Goal: Navigation & Orientation: Understand site structure

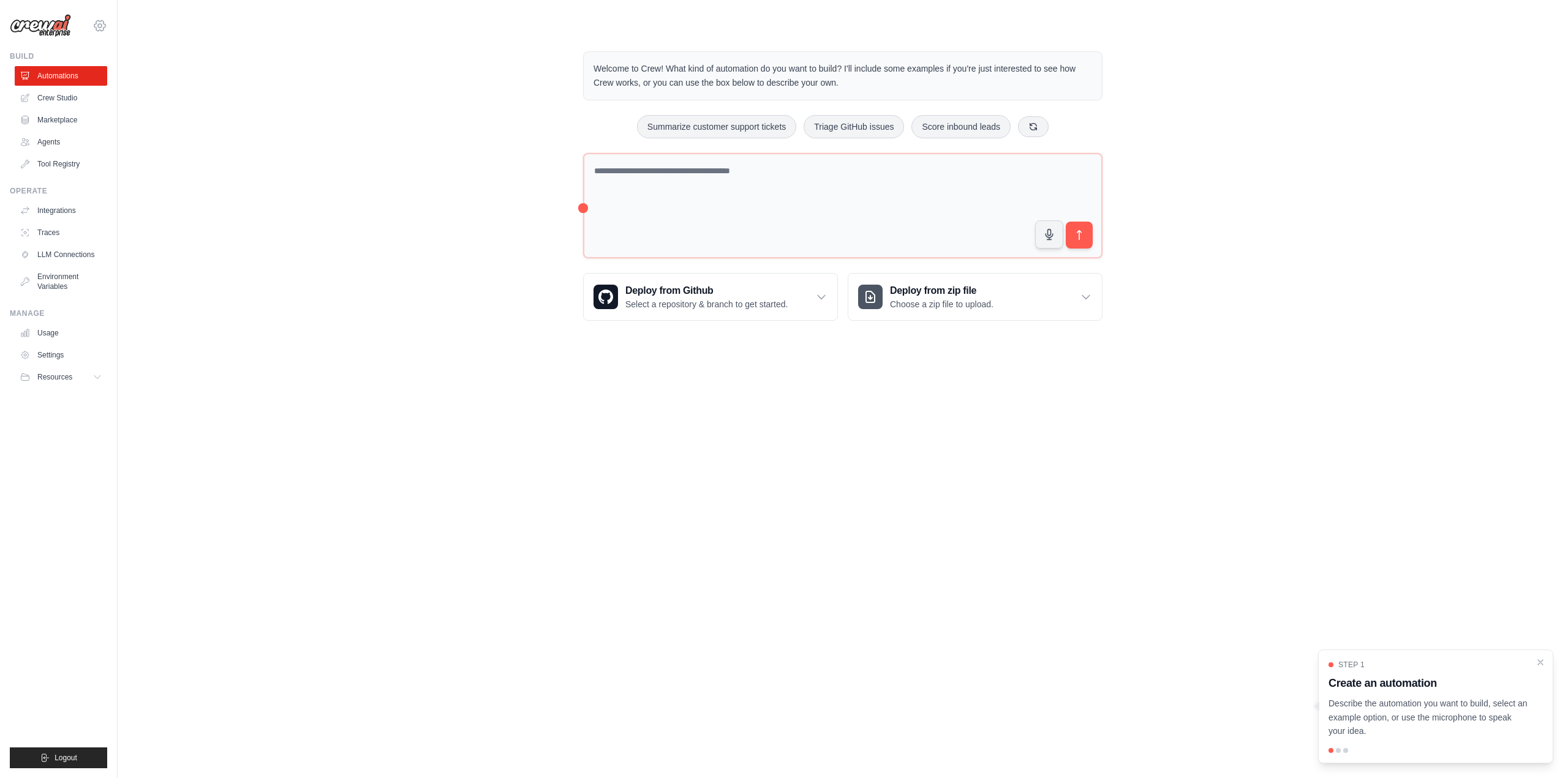
click at [98, 24] on icon at bounding box center [100, 25] width 15 height 15
click at [76, 84] on link "Settings" at bounding box center [100, 82] width 108 height 22
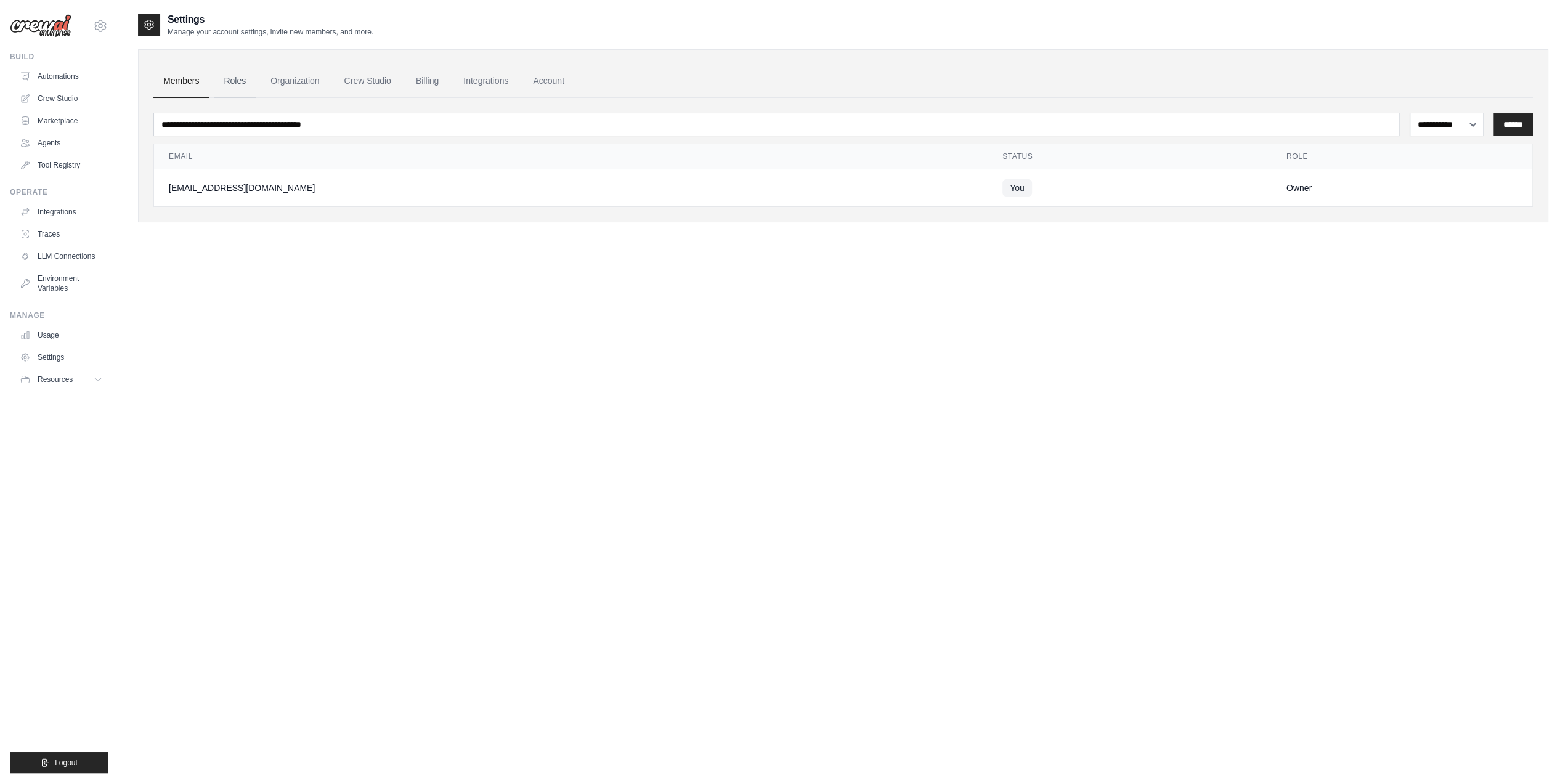
click at [245, 80] on link "Roles" at bounding box center [234, 81] width 42 height 33
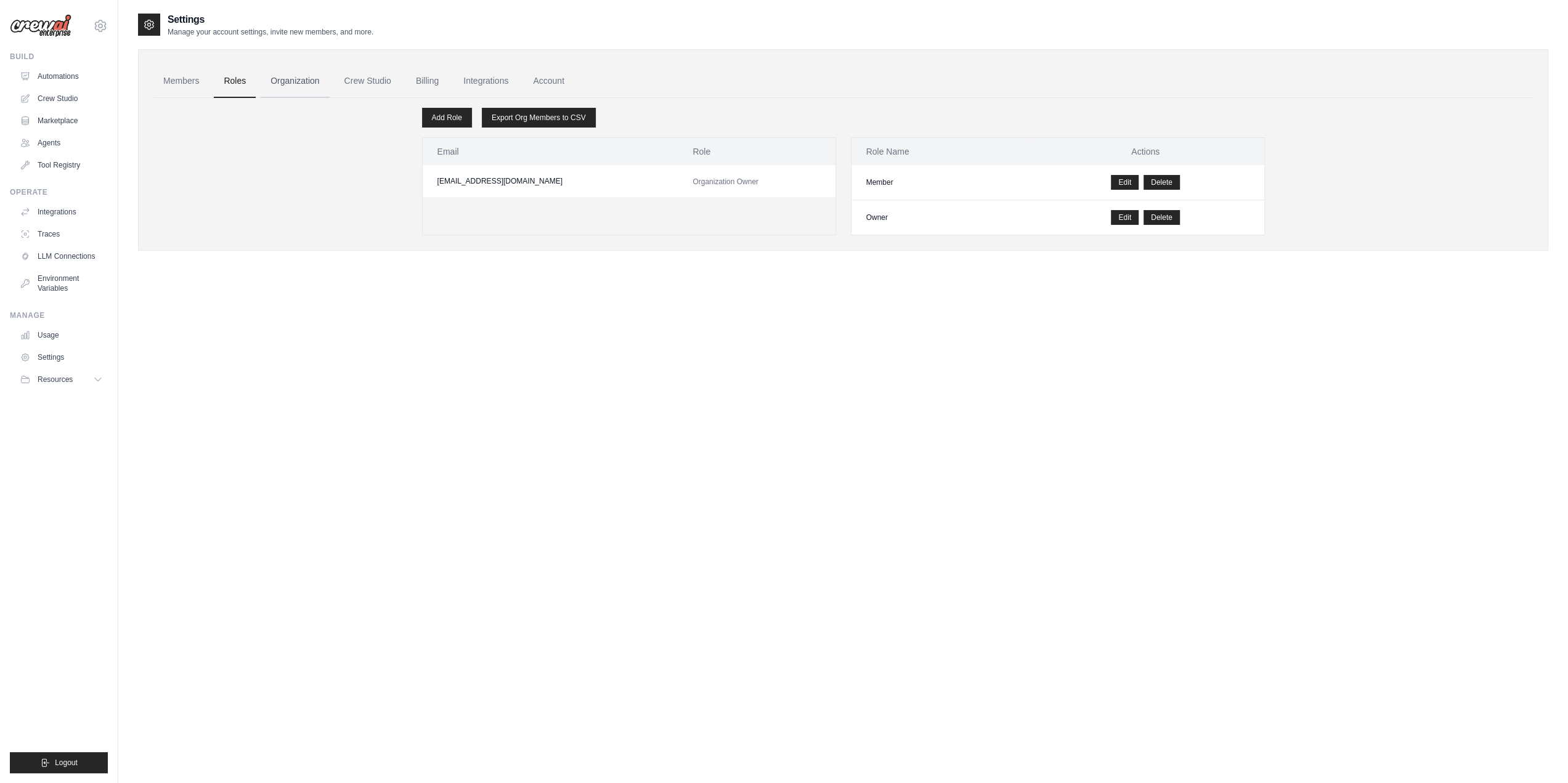
click at [308, 83] on link "Organization" at bounding box center [294, 81] width 68 height 33
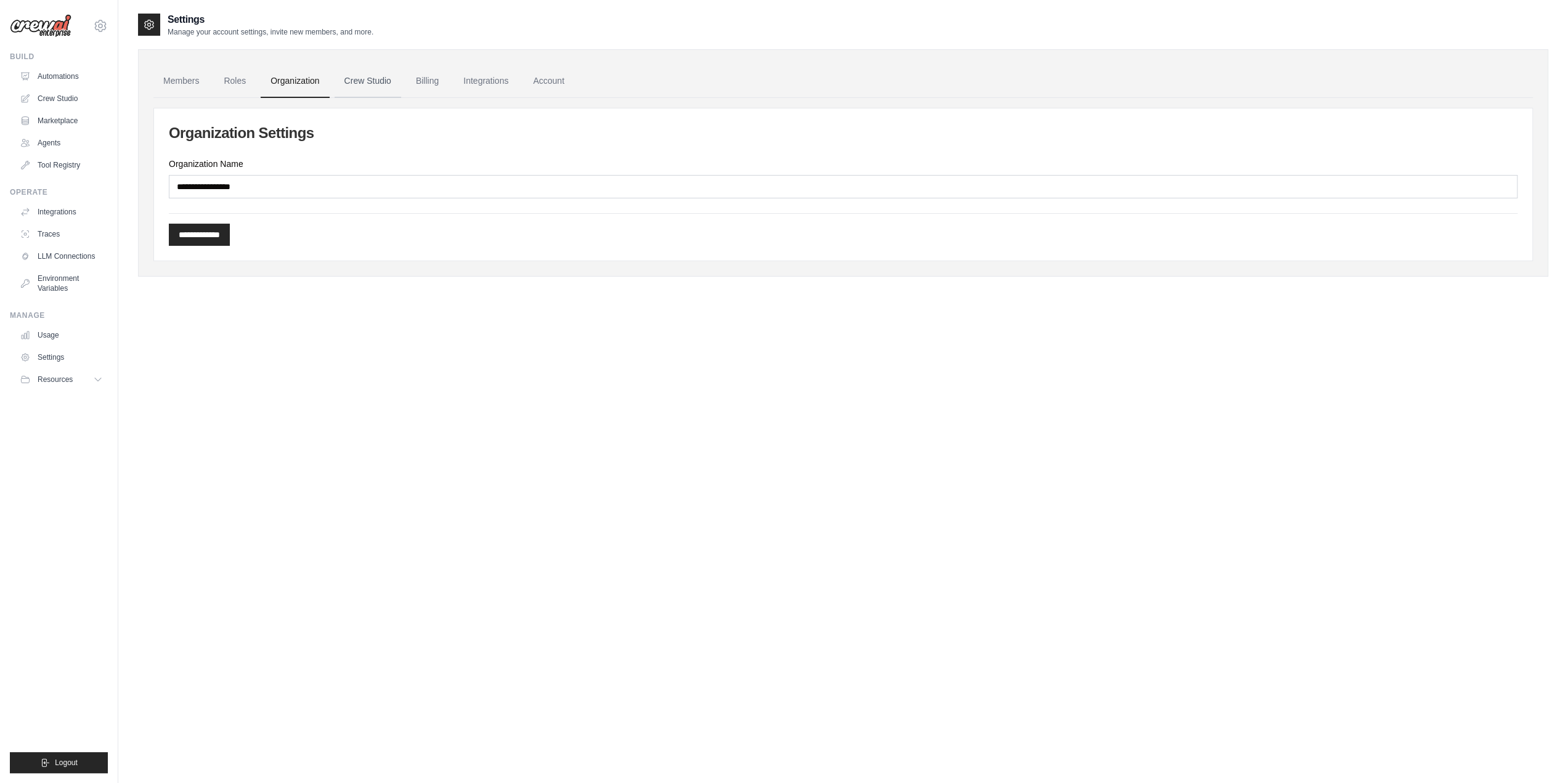
click at [358, 79] on link "Crew Studio" at bounding box center [368, 81] width 66 height 33
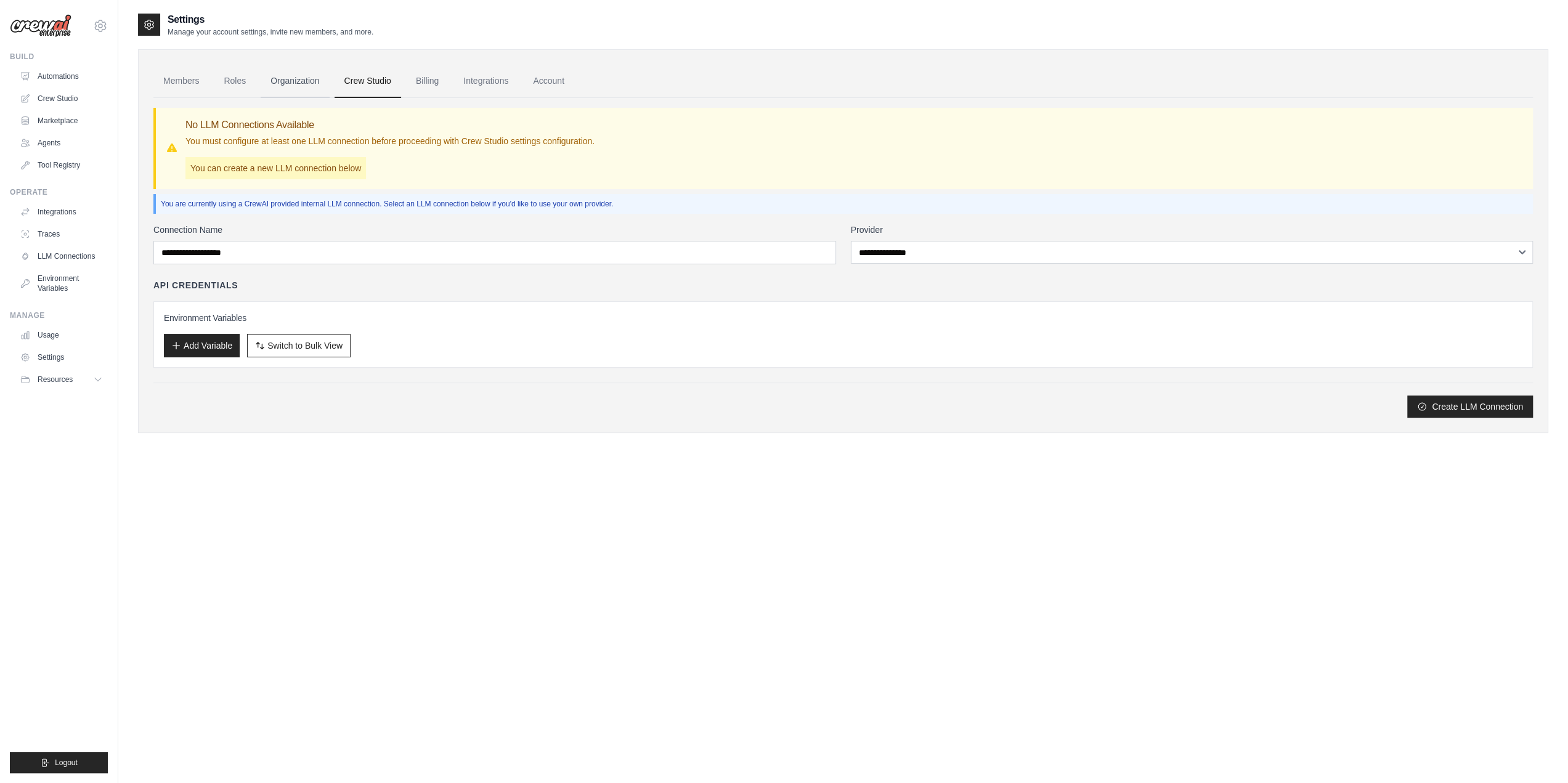
click at [310, 85] on link "Organization" at bounding box center [294, 81] width 68 height 33
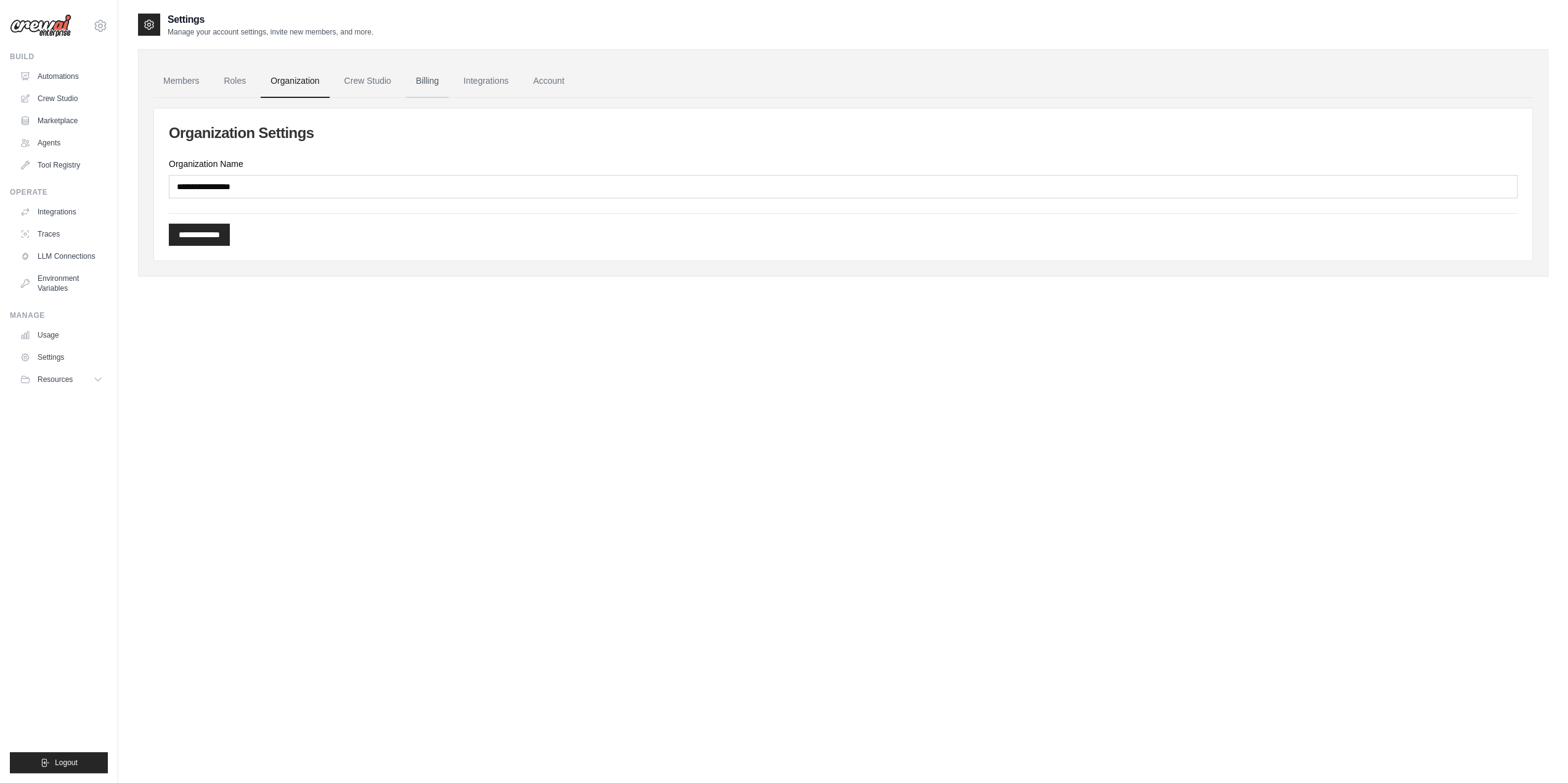
click at [419, 85] on link "Billing" at bounding box center [427, 81] width 42 height 33
click at [490, 79] on link "Integrations" at bounding box center [486, 81] width 65 height 33
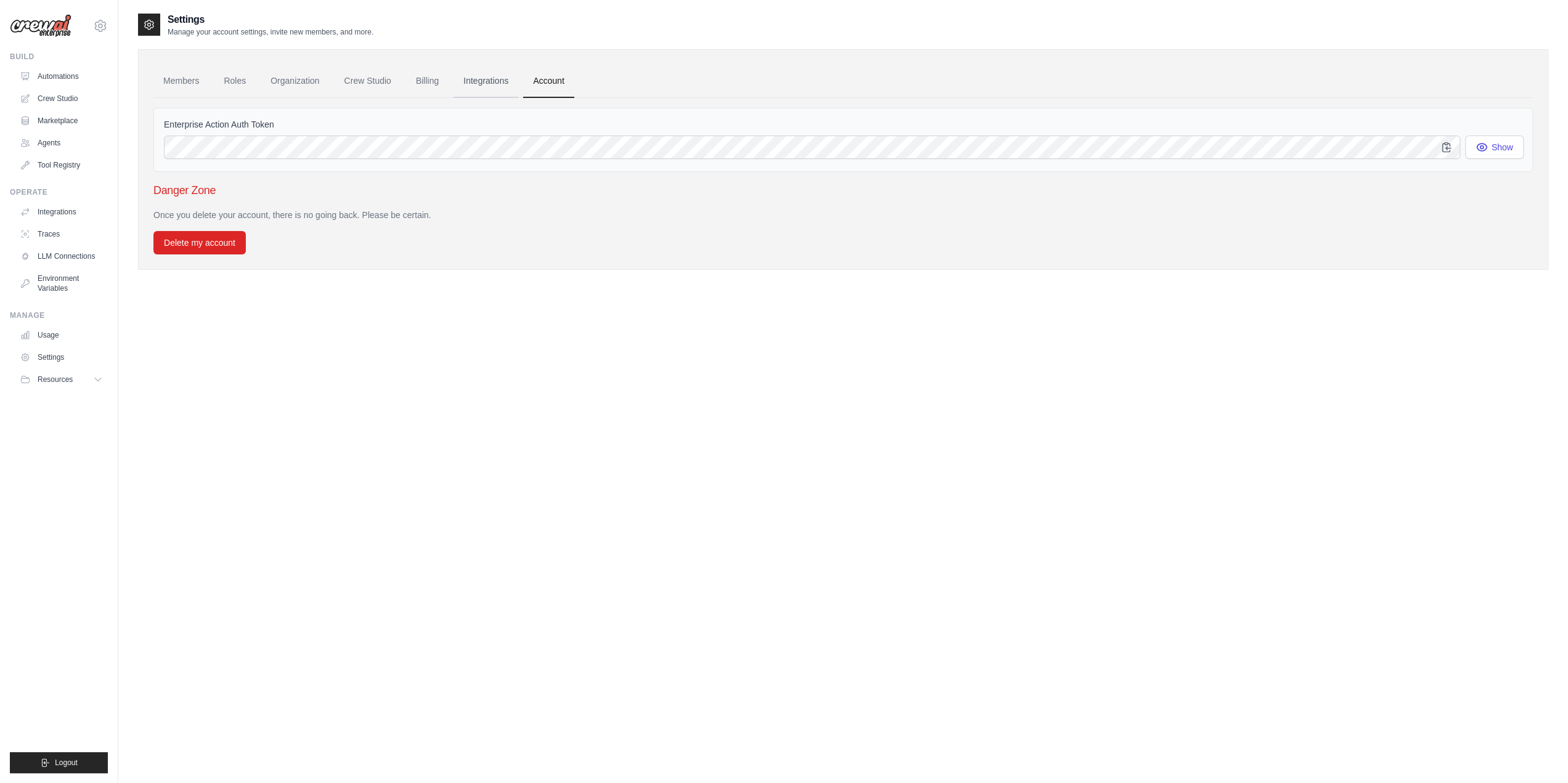
click at [486, 78] on link "Integrations" at bounding box center [486, 81] width 65 height 33
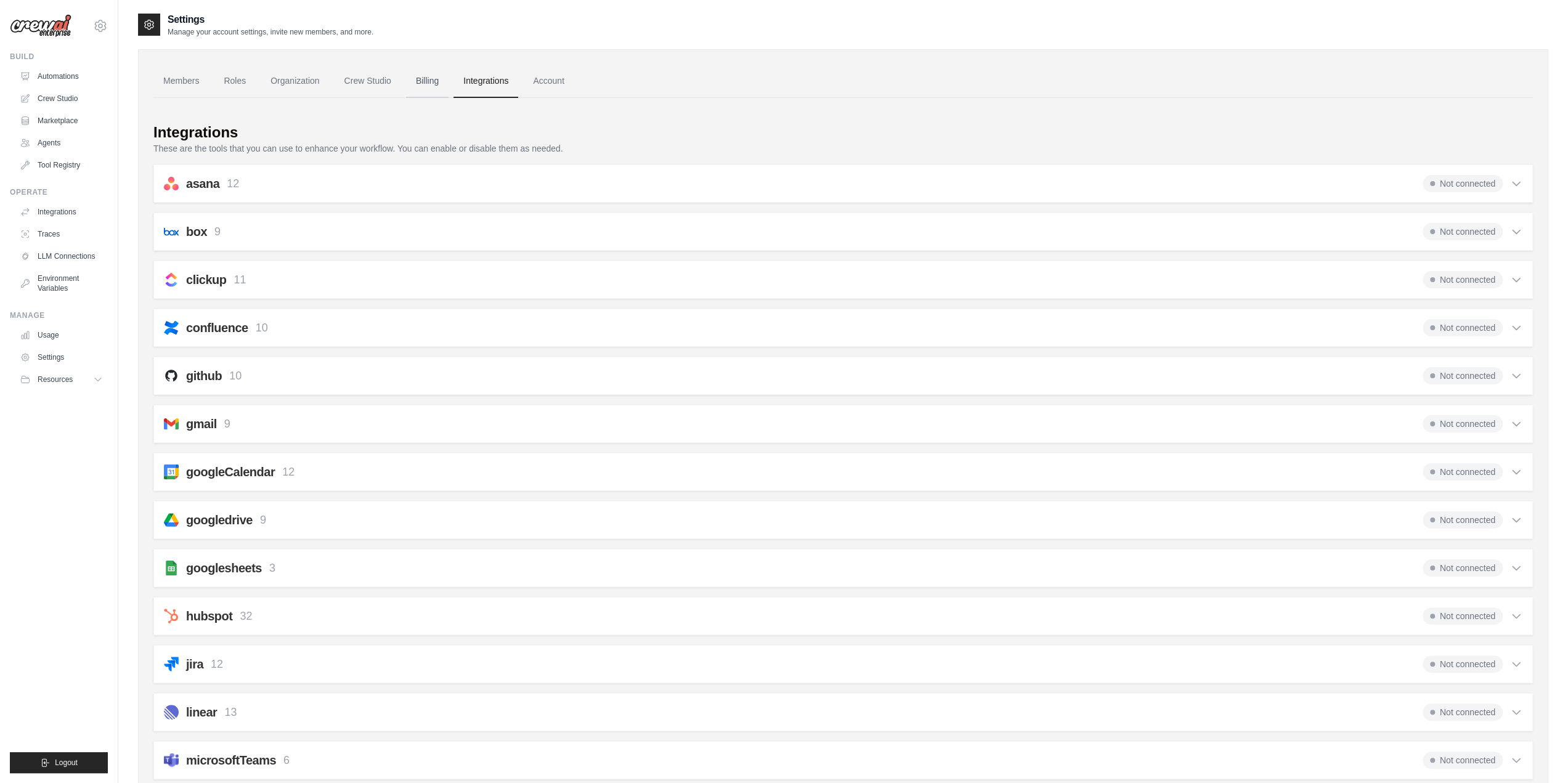
click at [414, 79] on link "Billing" at bounding box center [427, 81] width 42 height 33
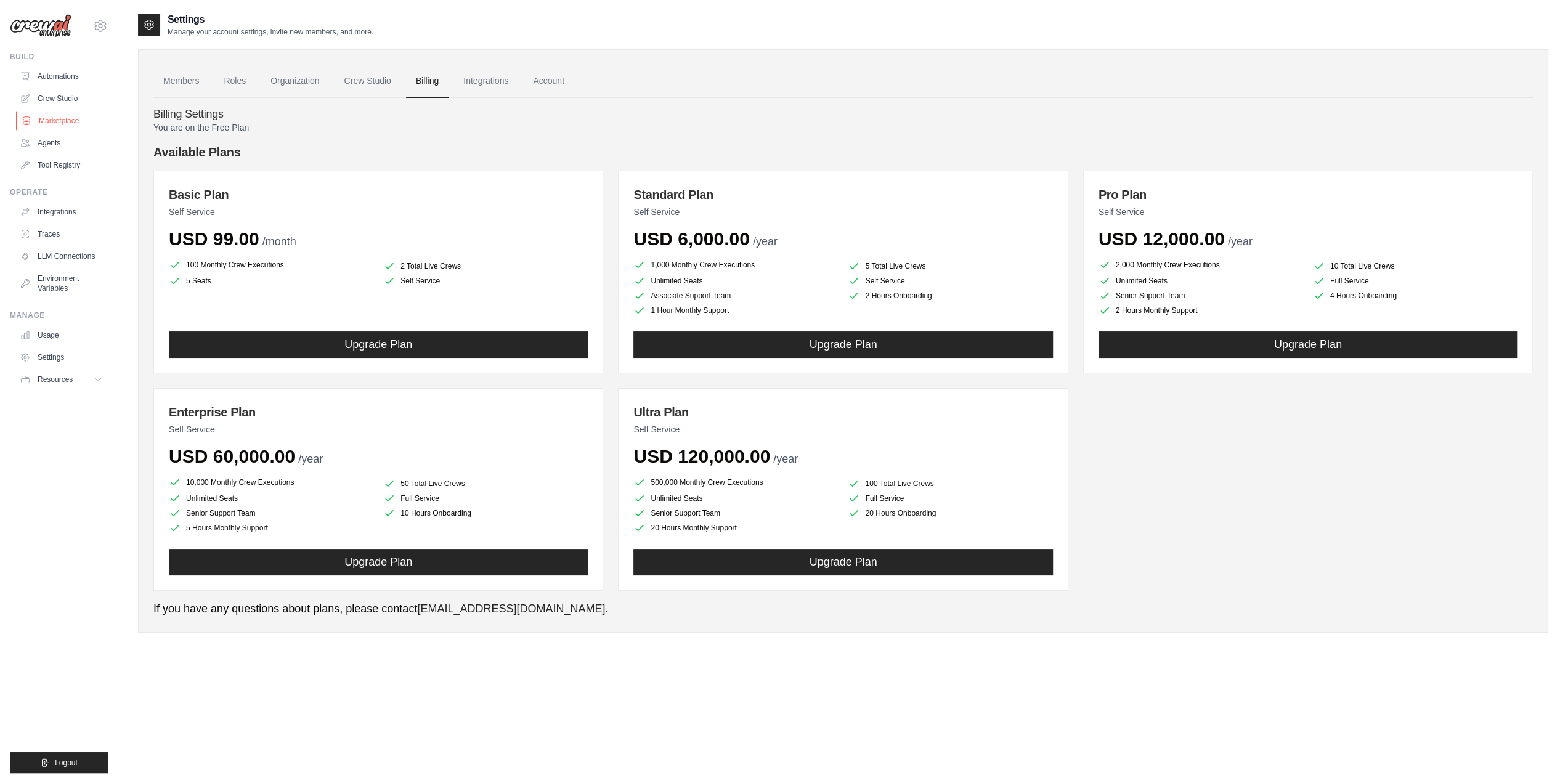
click at [61, 118] on link "Marketplace" at bounding box center [63, 121] width 93 height 20
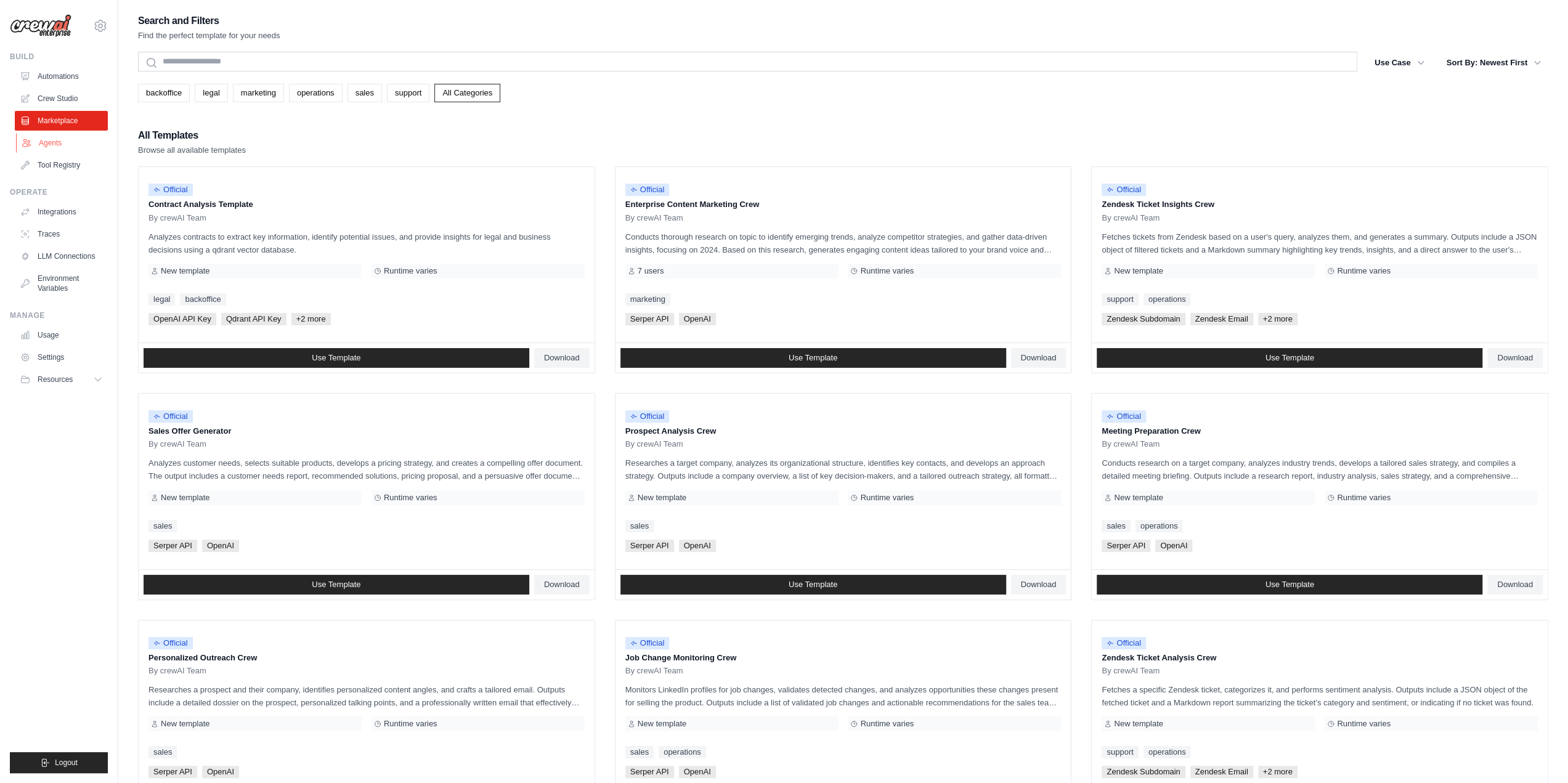
click at [59, 145] on link "Agents" at bounding box center [63, 143] width 93 height 20
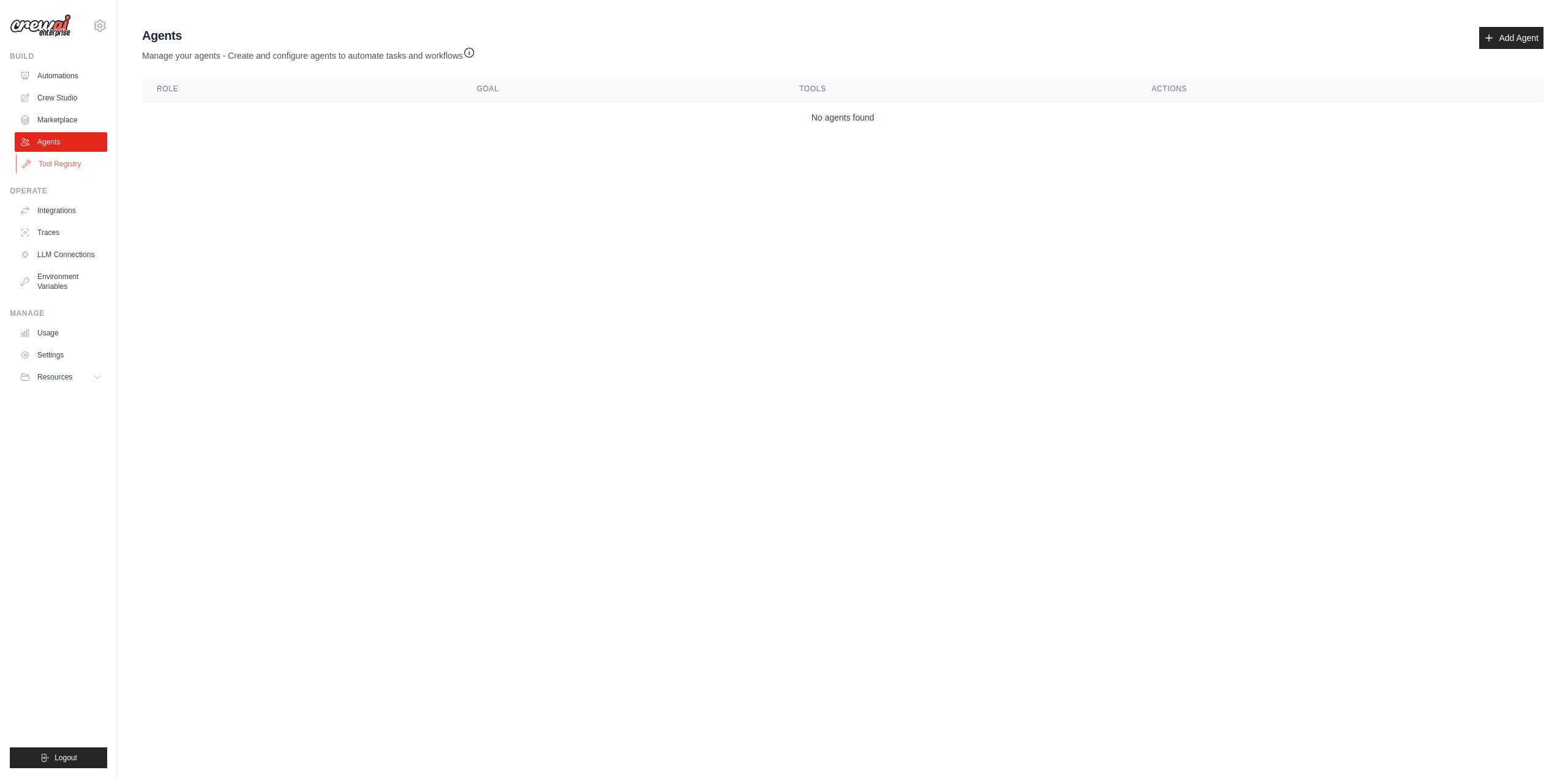
click at [51, 170] on link "Tool Registry" at bounding box center [62, 164] width 93 height 20
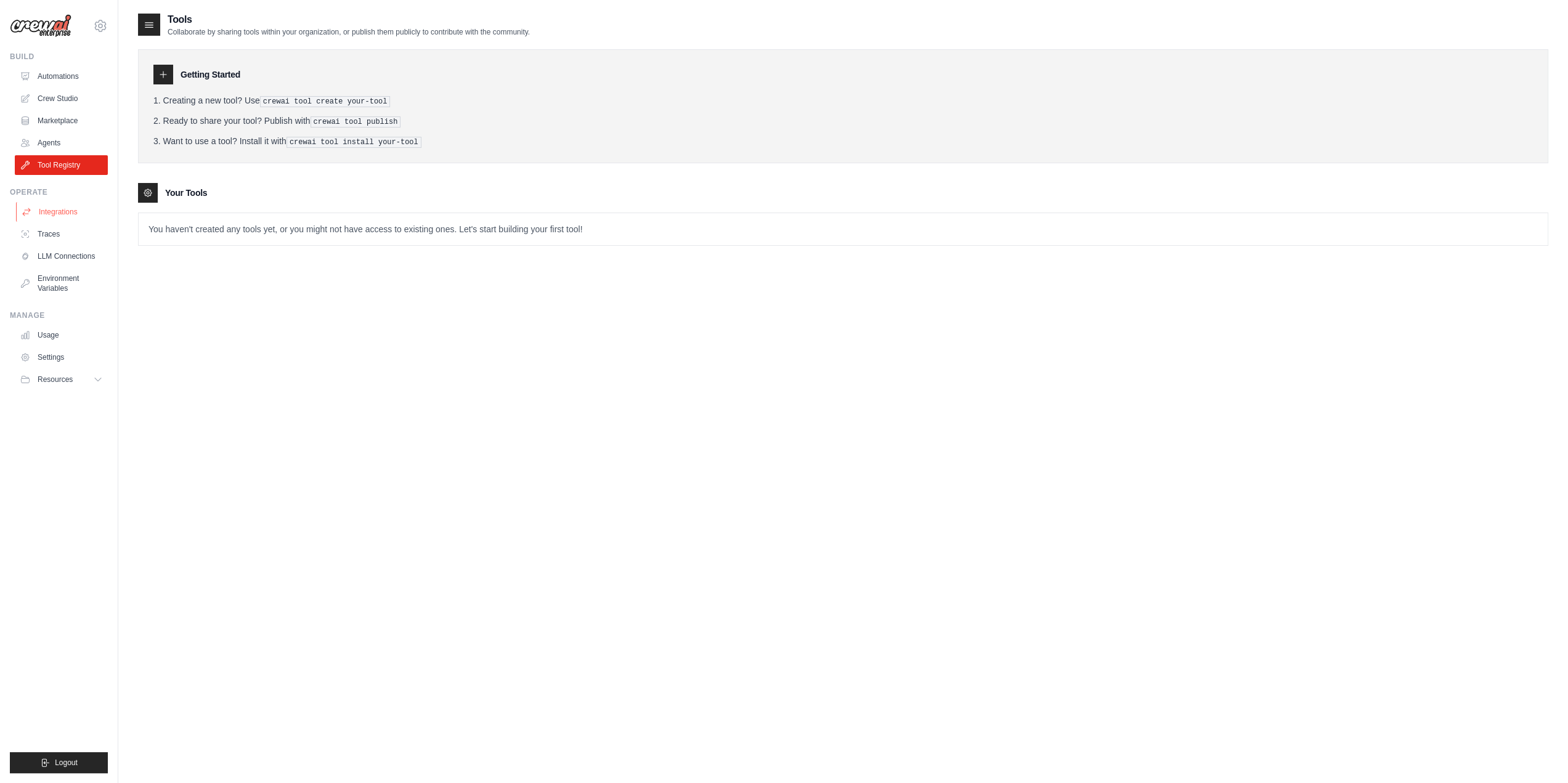
click at [53, 211] on link "Integrations" at bounding box center [63, 212] width 93 height 20
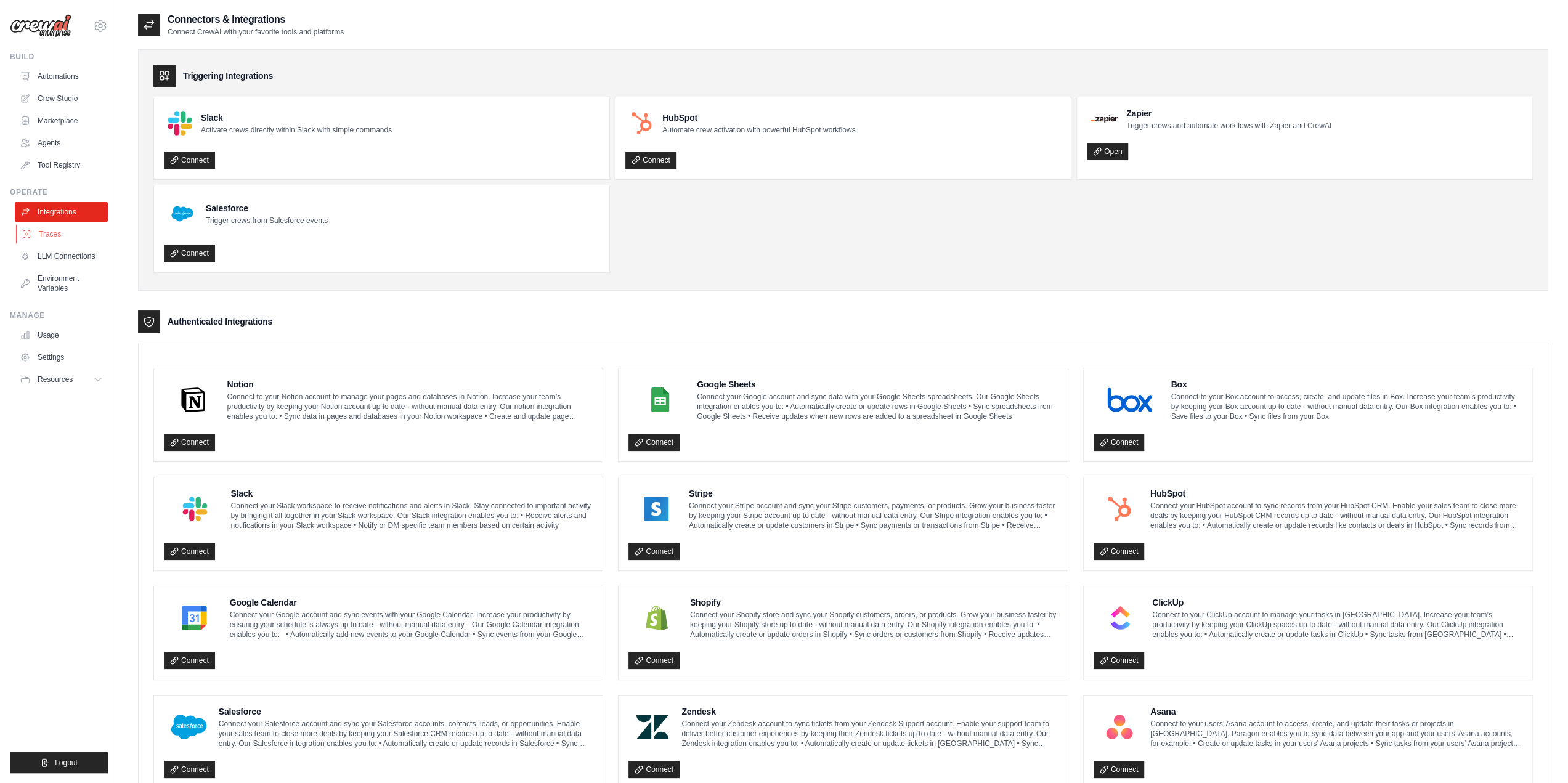
click at [72, 239] on link "Traces" at bounding box center [63, 234] width 93 height 20
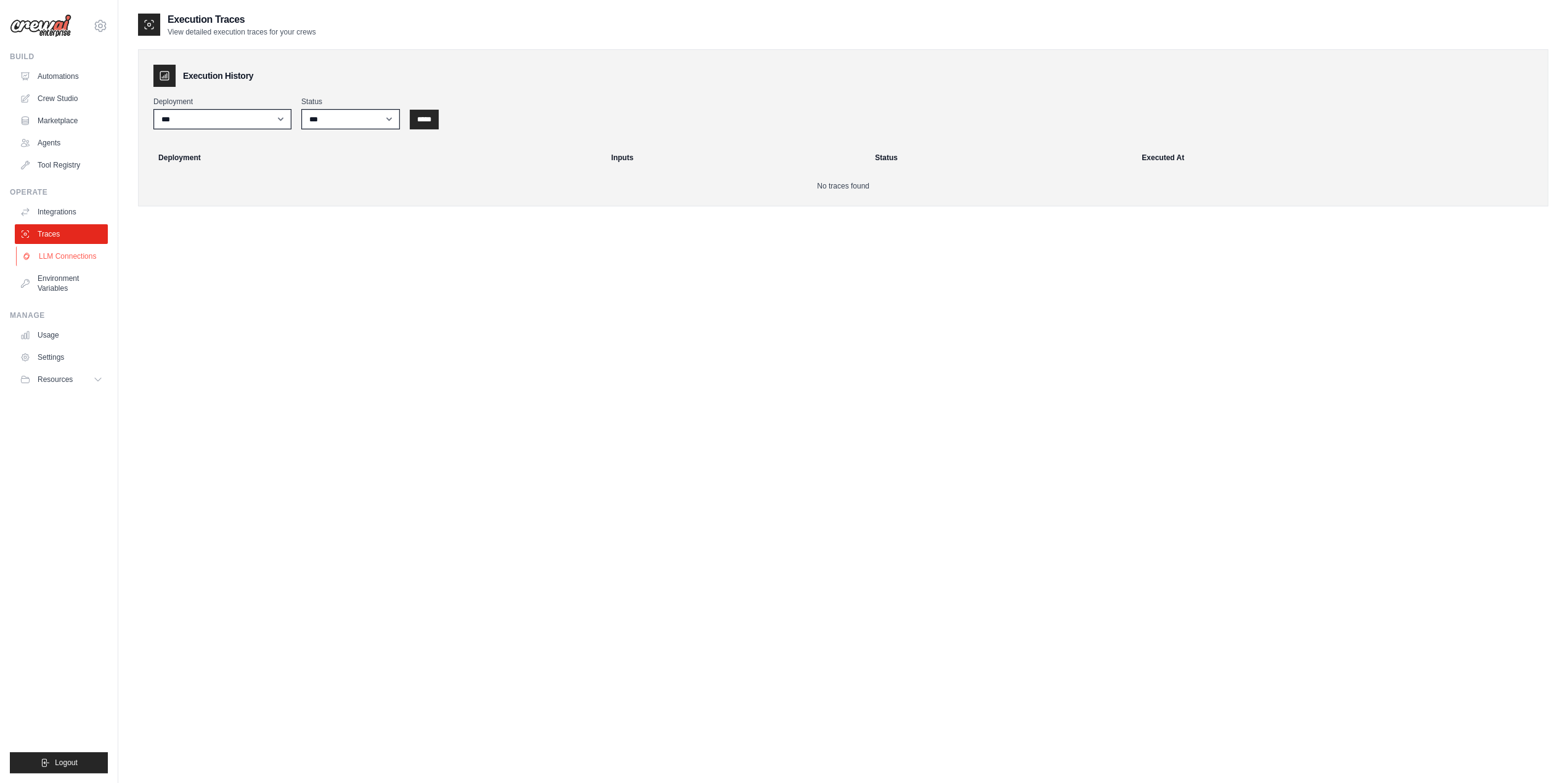
click at [69, 256] on link "LLM Connections" at bounding box center [63, 256] width 93 height 20
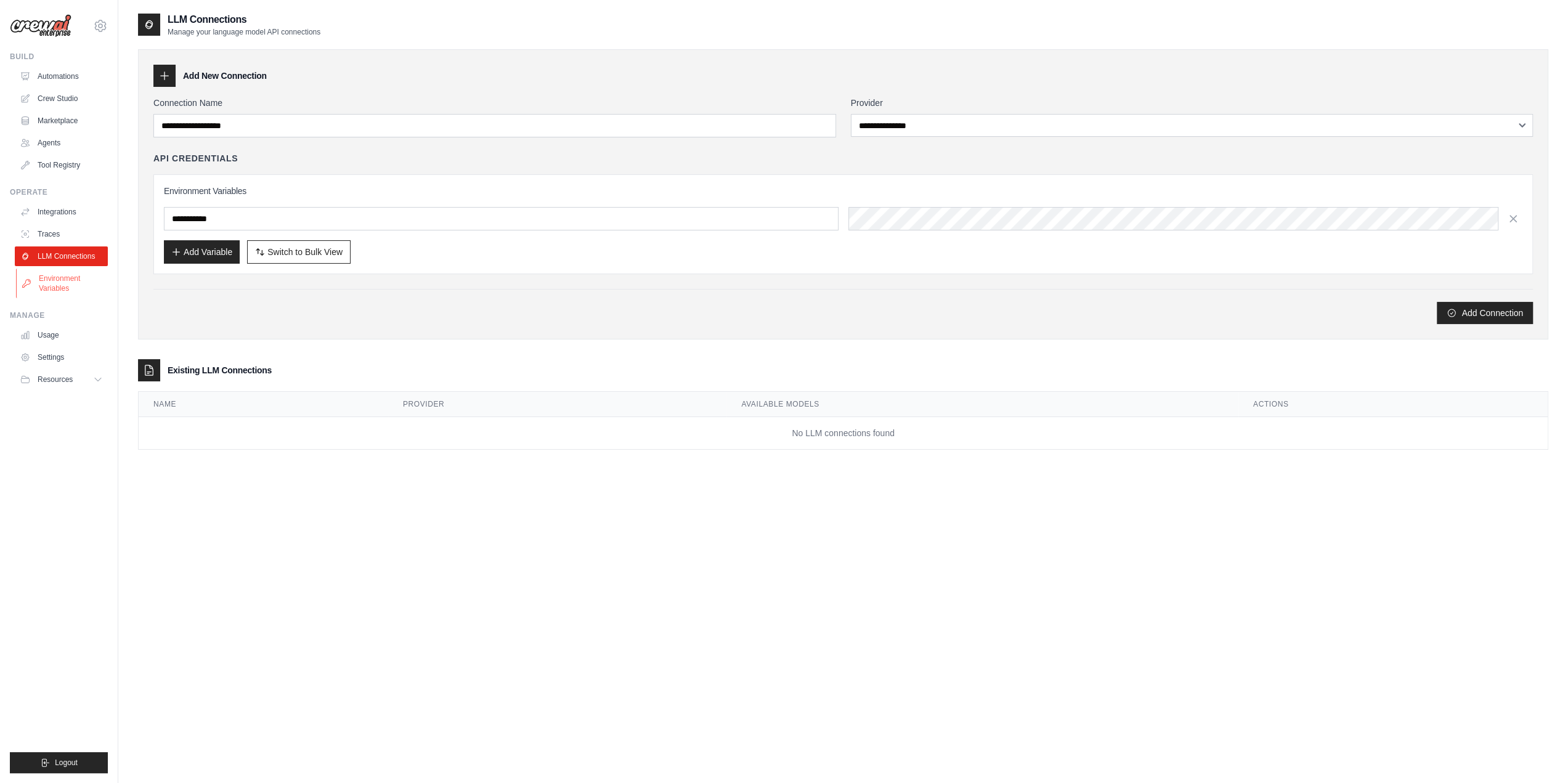
click at [60, 273] on link "Environment Variables" at bounding box center [63, 284] width 93 height 30
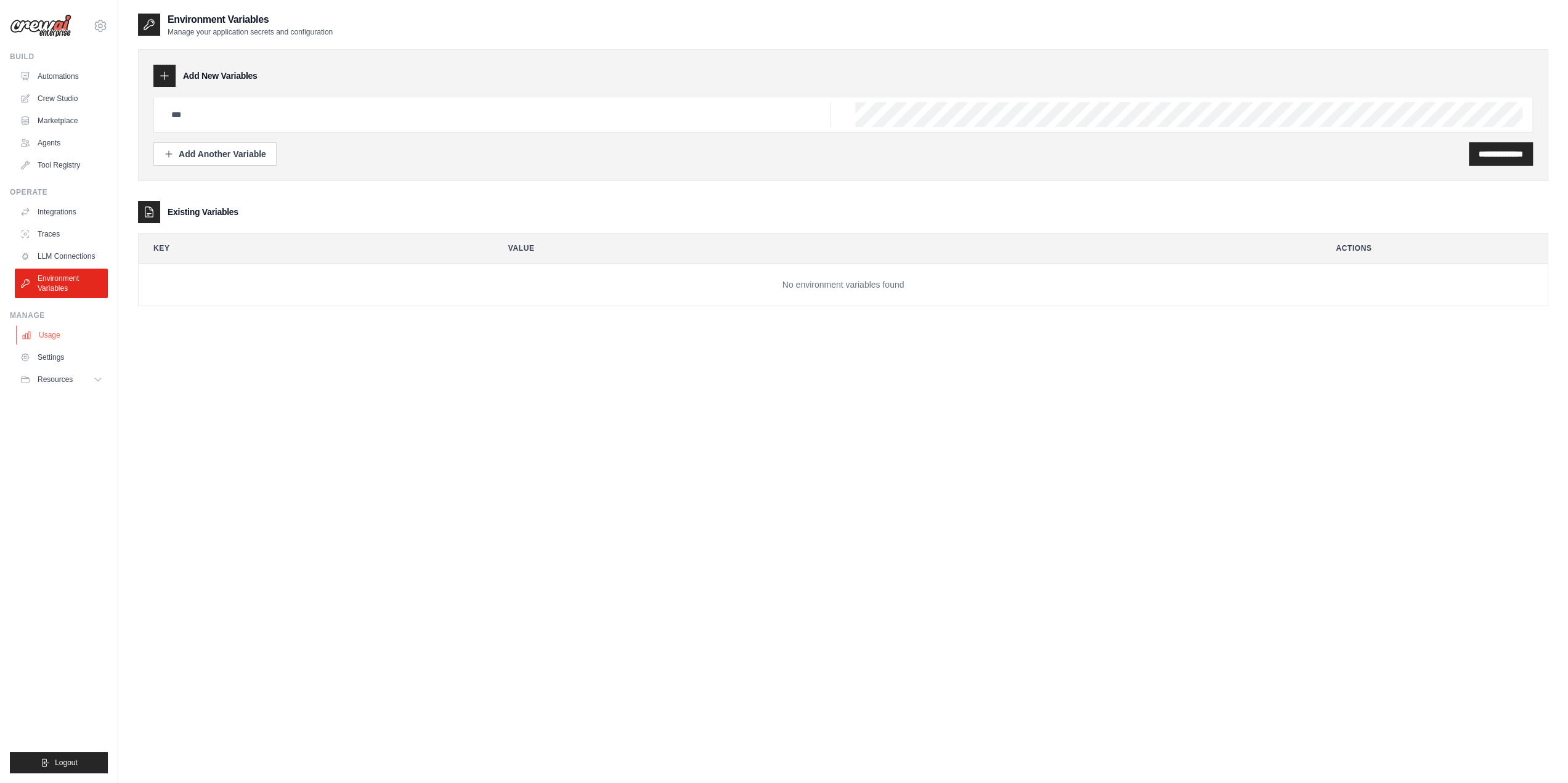
click at [61, 332] on link "Usage" at bounding box center [63, 335] width 93 height 20
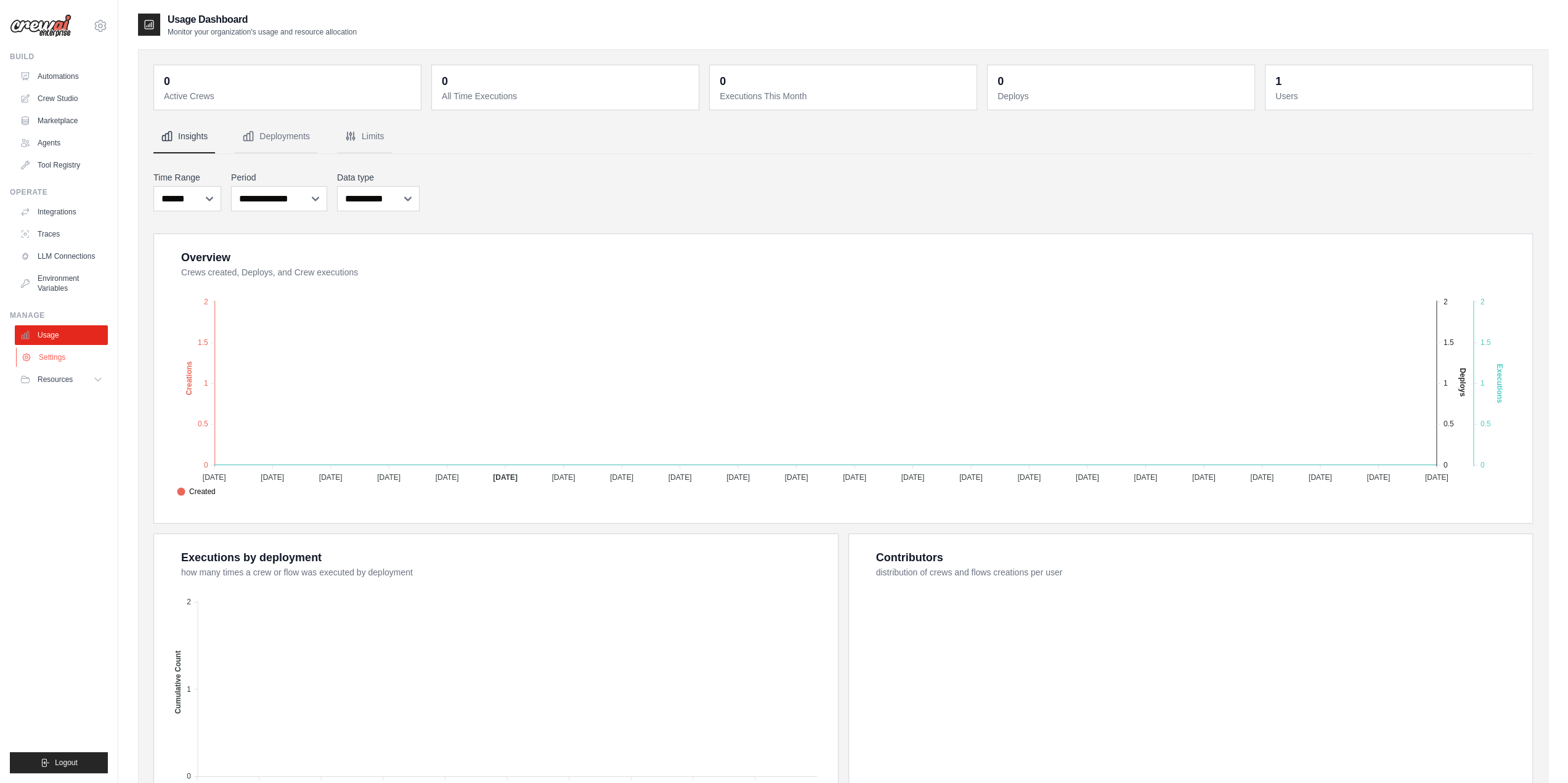
click at [88, 361] on link "Settings" at bounding box center [63, 357] width 93 height 20
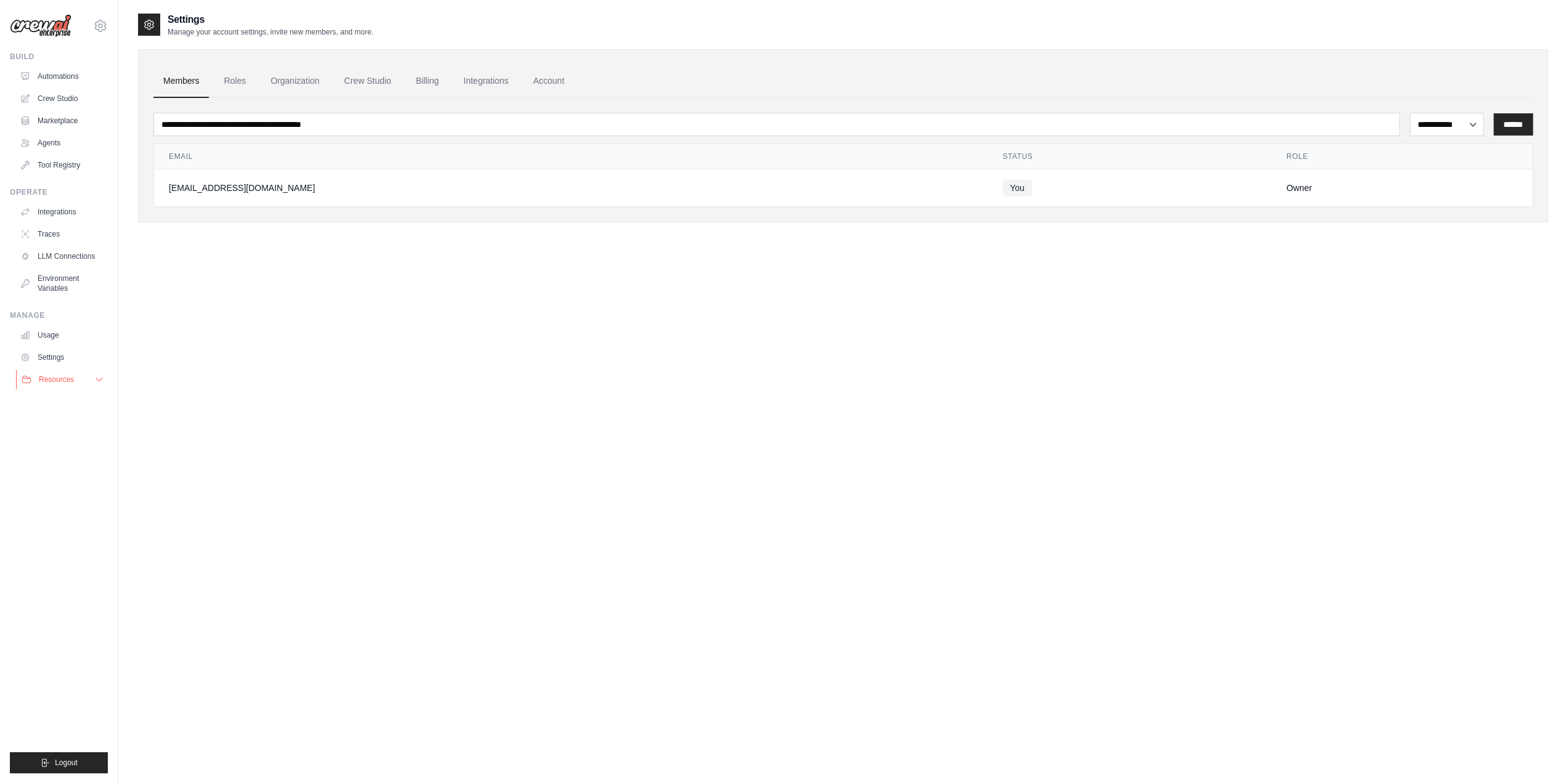
click at [70, 385] on button "Resources" at bounding box center [63, 380] width 93 height 20
click at [71, 402] on span "Documentation" at bounding box center [68, 400] width 50 height 10
click at [55, 422] on span "GitHub" at bounding box center [55, 420] width 23 height 10
click at [64, 460] on span "Video Tutorials" at bounding box center [68, 460] width 49 height 10
